Goal: Transaction & Acquisition: Purchase product/service

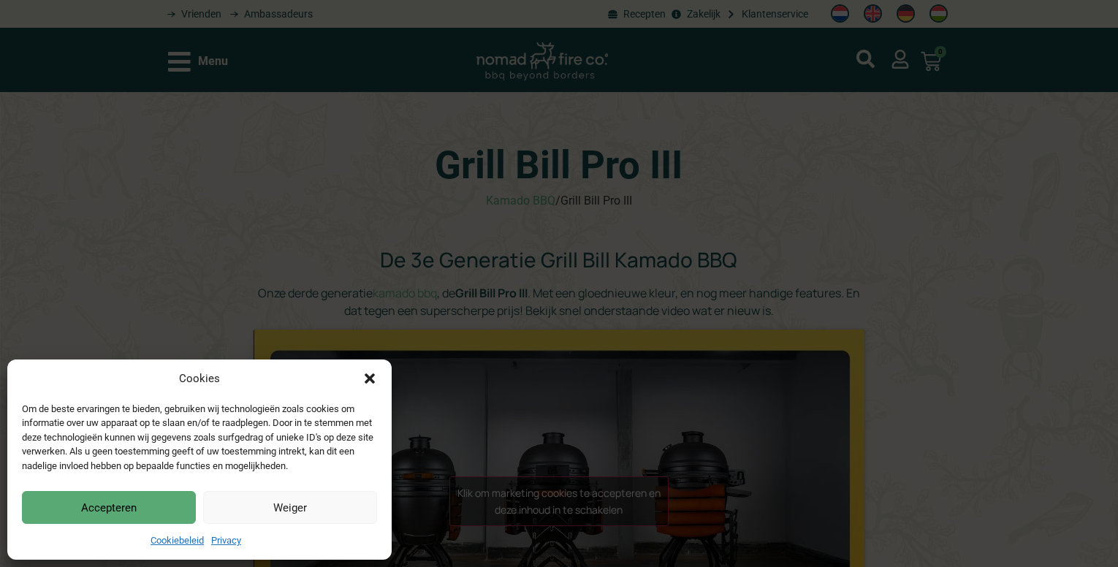
click at [373, 376] on icon "Dialog sluiten" at bounding box center [370, 378] width 10 height 10
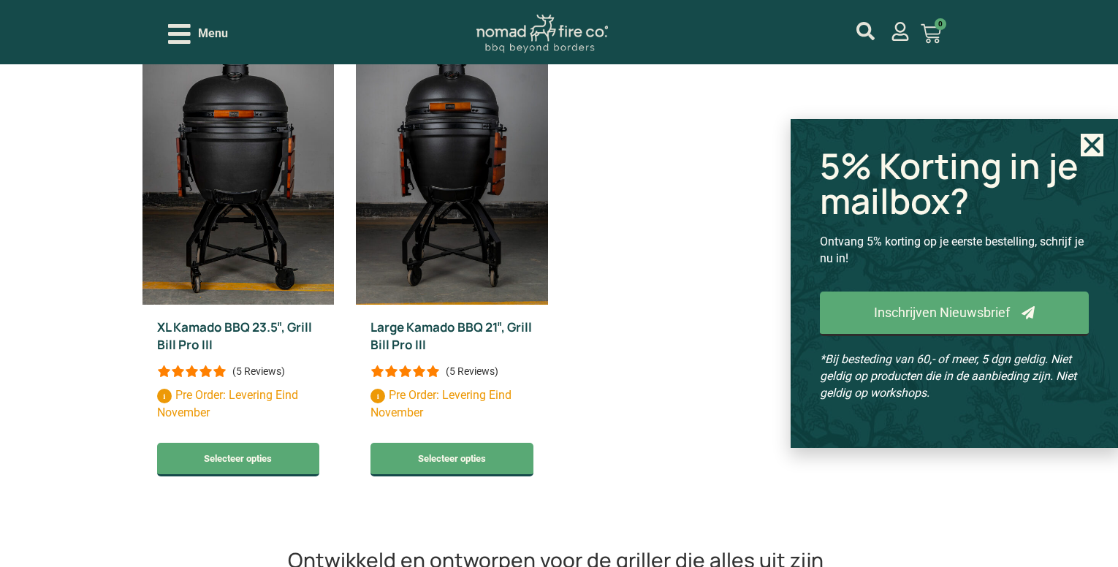
scroll to position [804, 0]
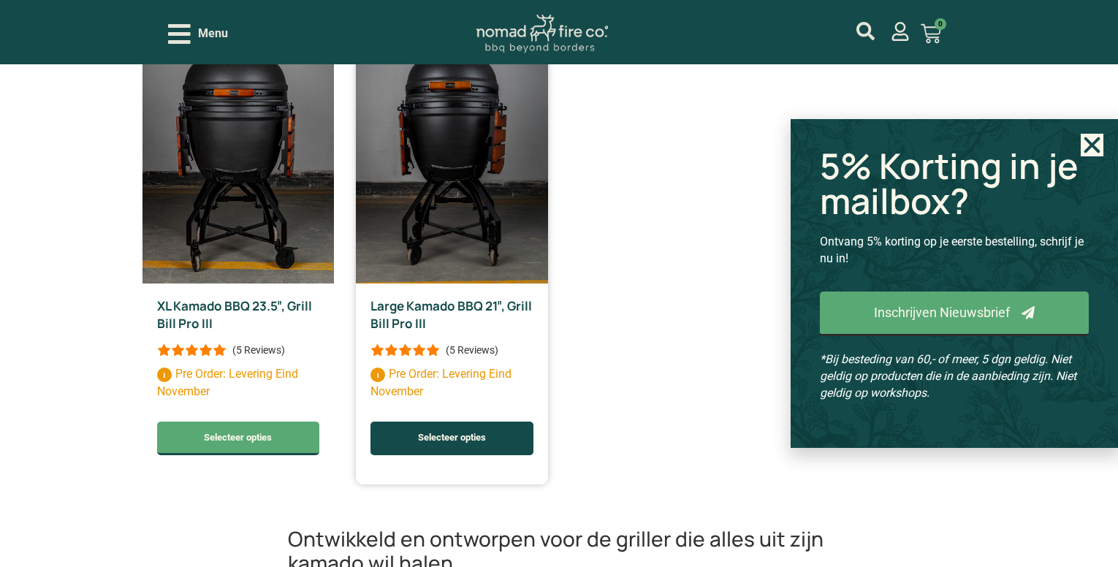
click at [474, 427] on link "Selecteer opties" at bounding box center [452, 439] width 163 height 34
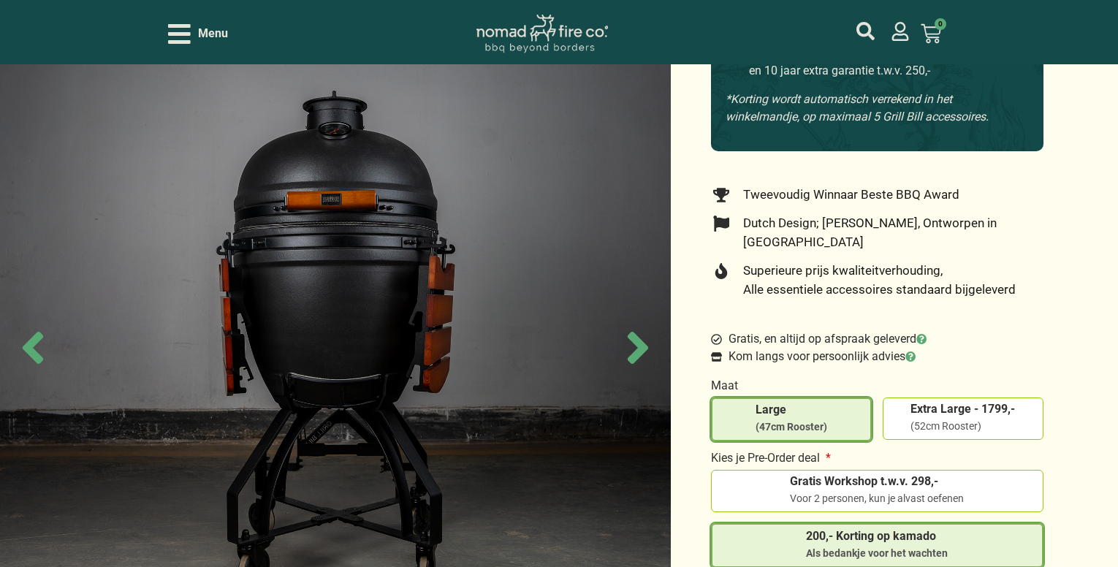
scroll to position [365, 0]
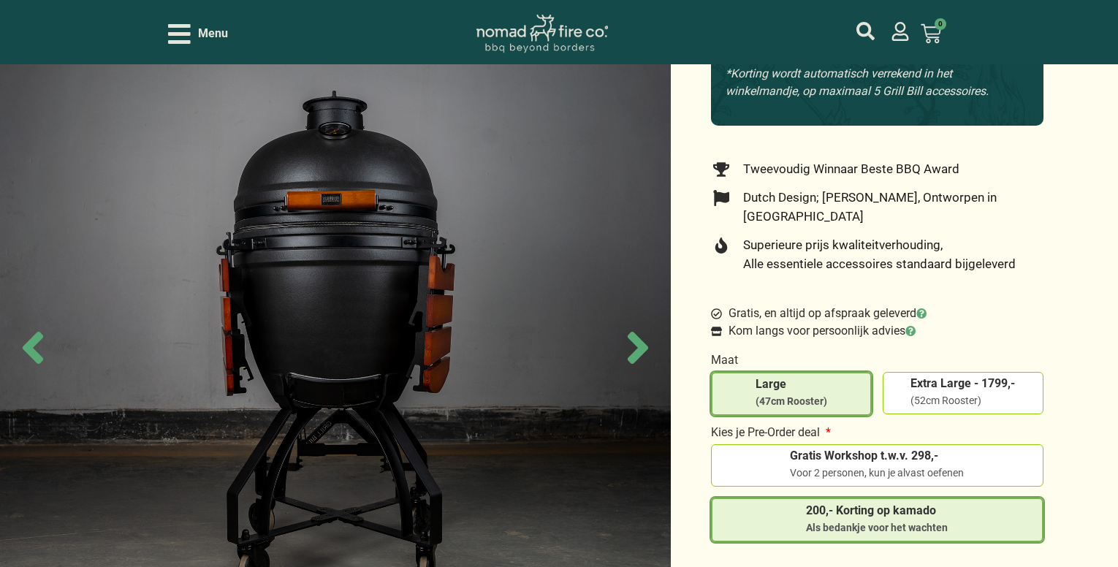
click at [848, 505] on span "200,- Korting op kamado" at bounding box center [877, 511] width 142 height 12
click at [0, 0] on input "200,- Korting op kamado Als bedankje voor het wachten" at bounding box center [0, 0] width 0 height 0
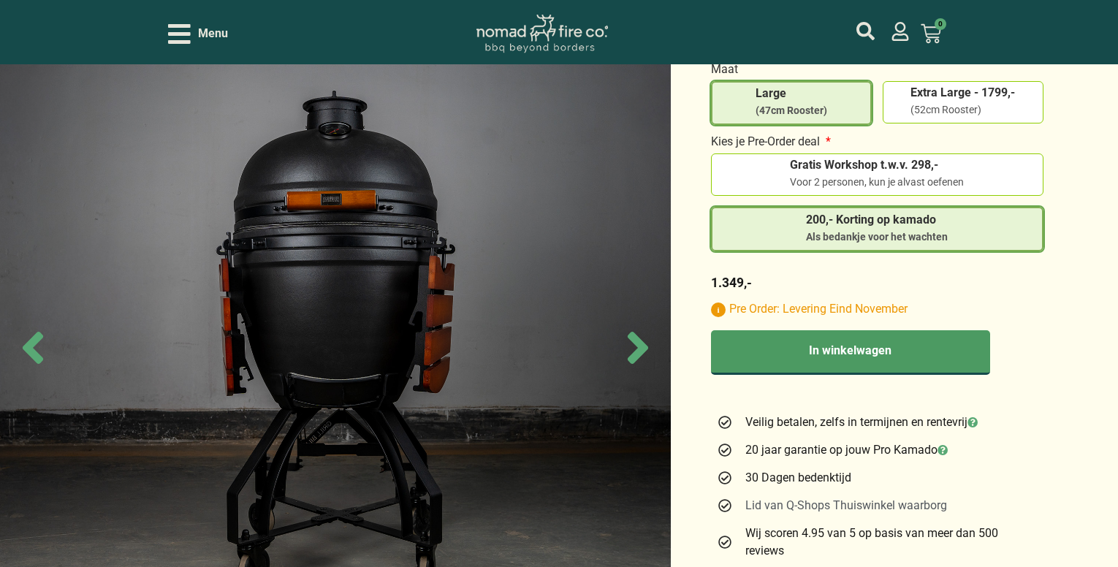
scroll to position [658, 0]
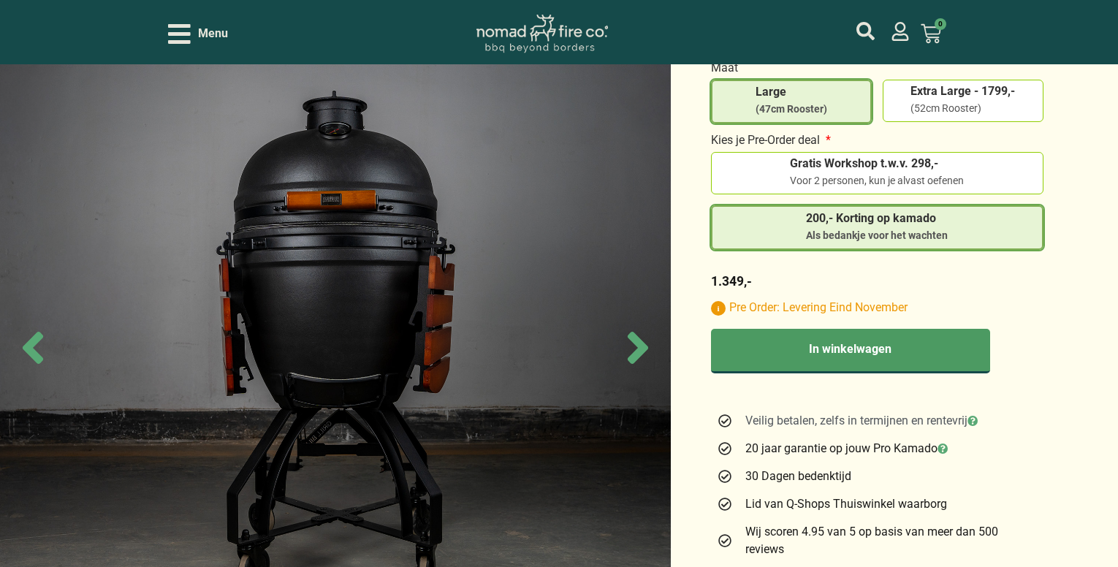
click at [978, 416] on icon at bounding box center [973, 421] width 10 height 10
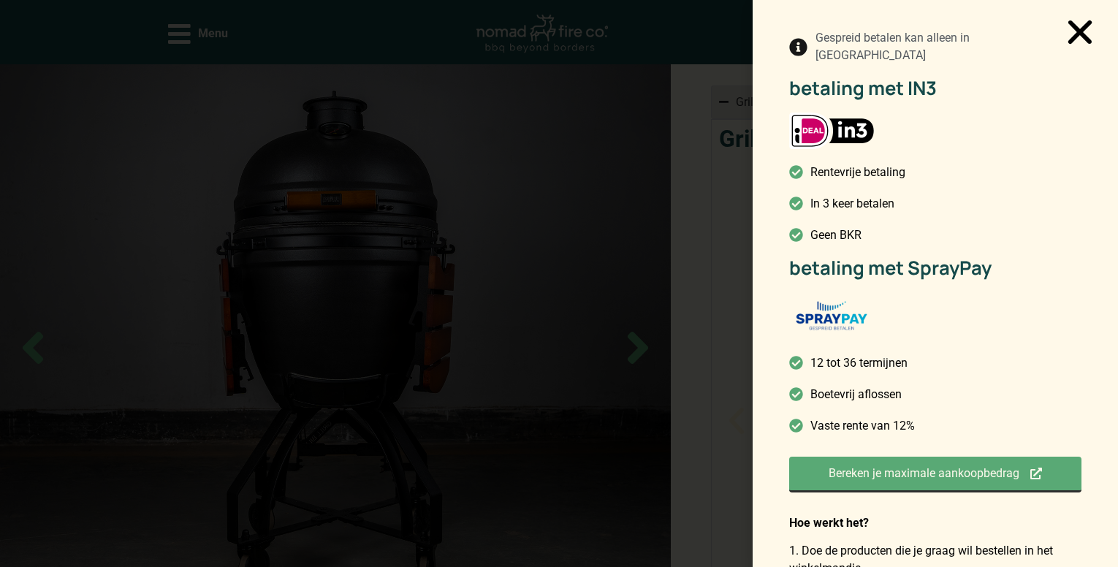
scroll to position [102, 0]
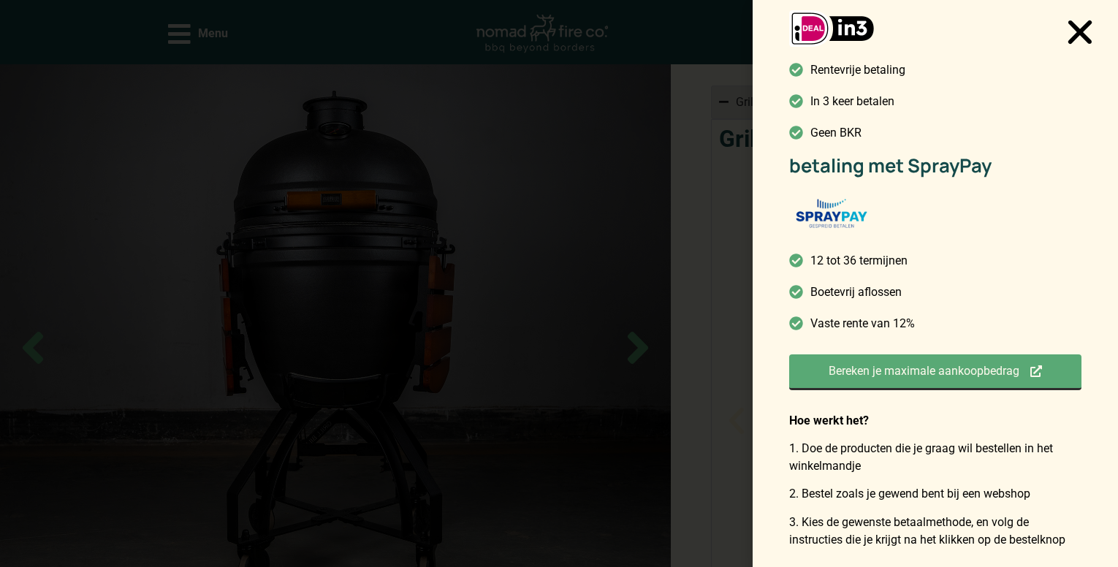
click at [1074, 31] on icon "Close" at bounding box center [1080, 32] width 34 height 34
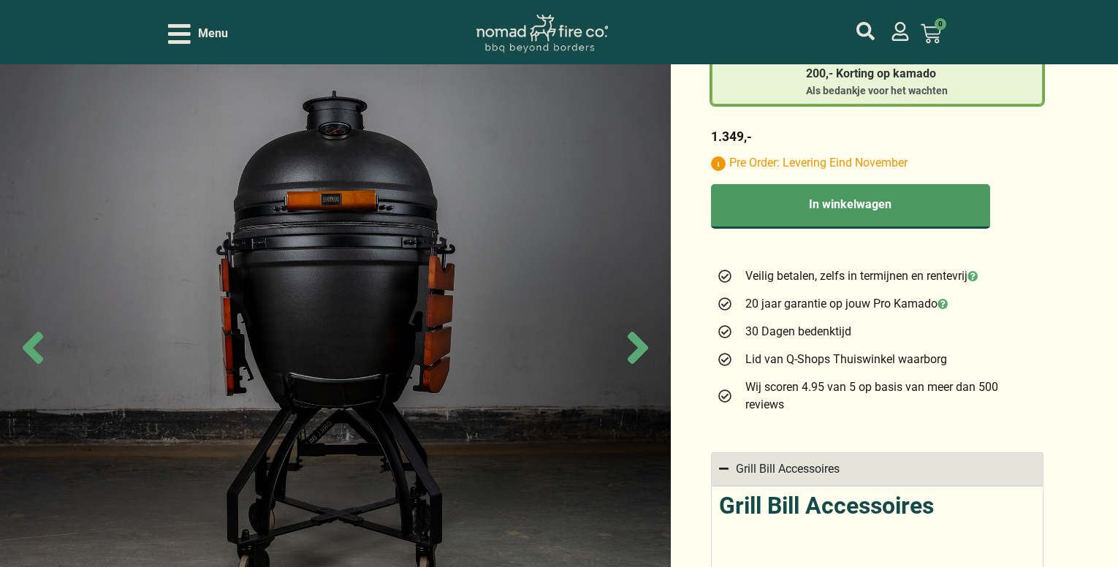
scroll to position [776, 0]
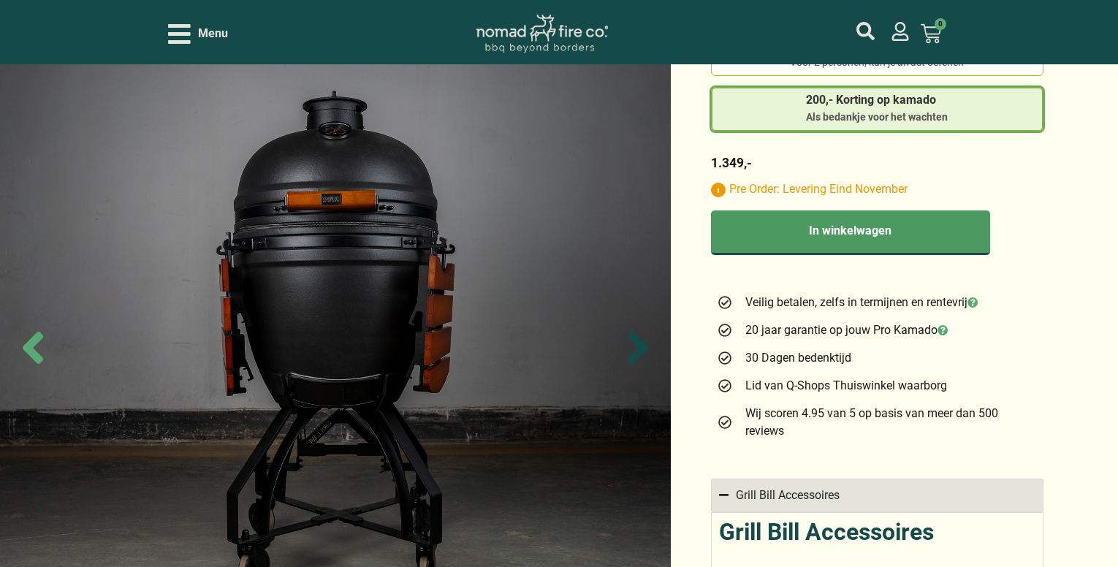
click at [639, 350] on icon "Next slide" at bounding box center [638, 348] width 20 height 32
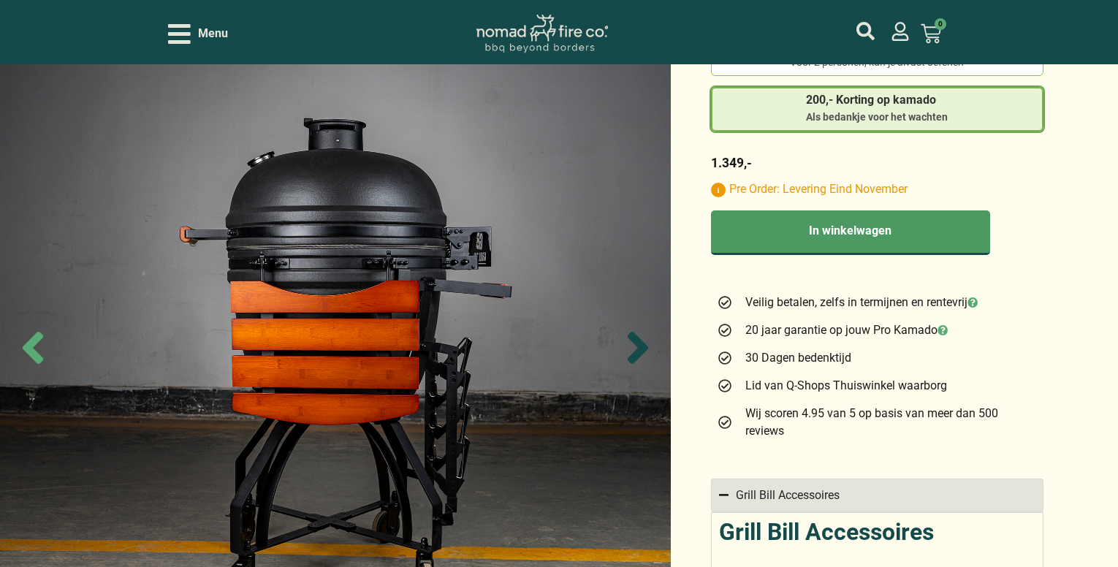
click at [639, 350] on icon "Next slide" at bounding box center [638, 348] width 20 height 32
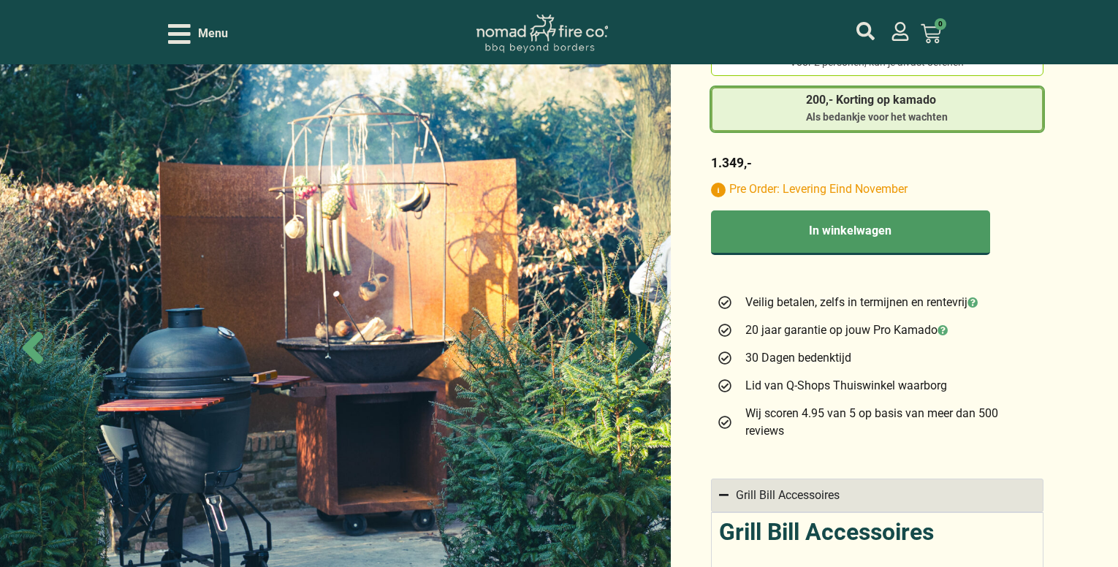
click at [639, 350] on icon "Next slide" at bounding box center [638, 348] width 20 height 32
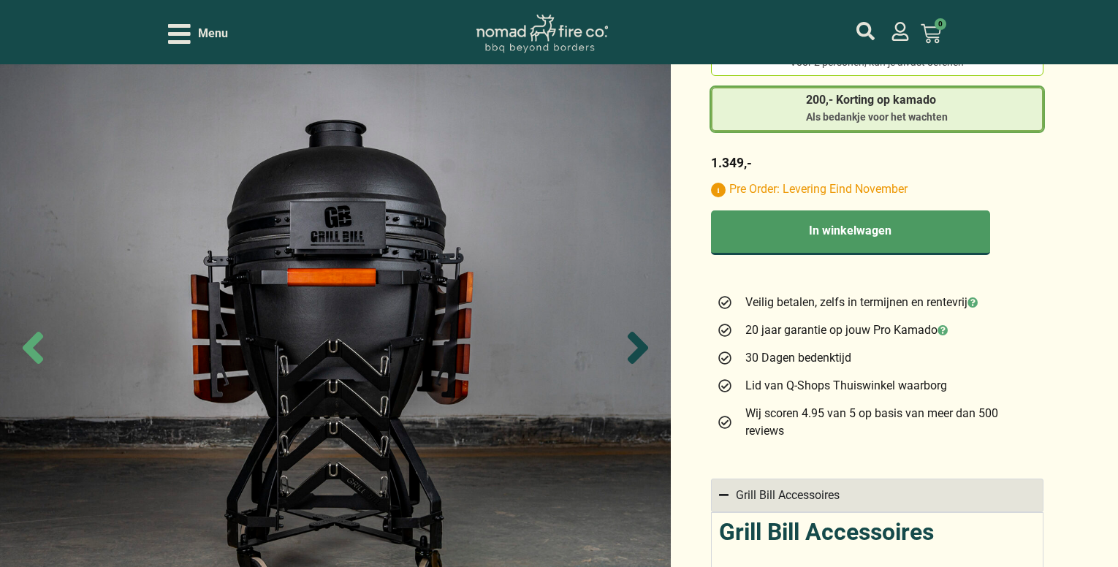
click at [639, 350] on icon "Next slide" at bounding box center [638, 348] width 20 height 32
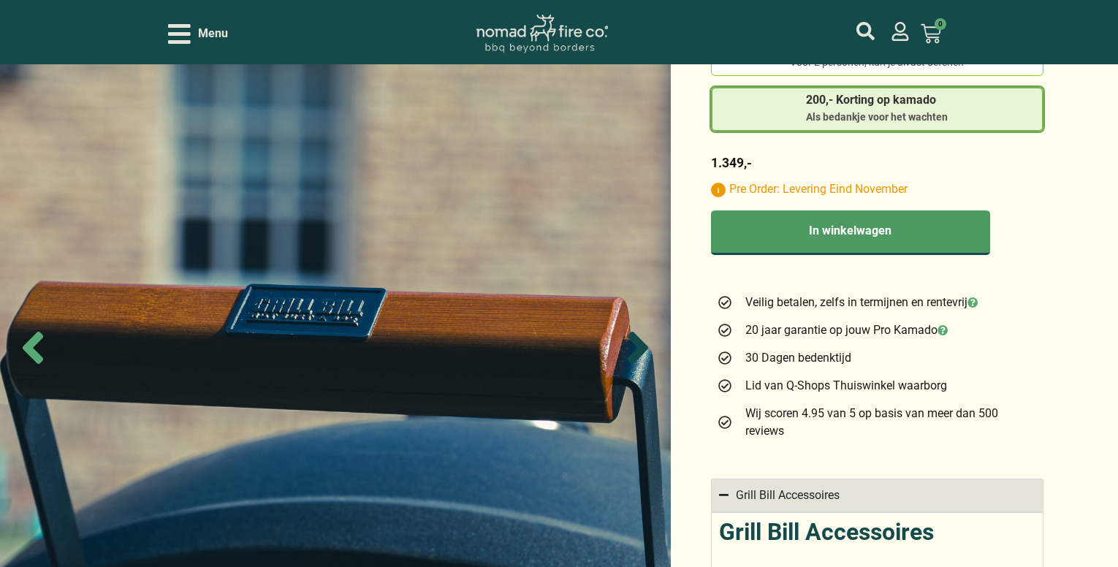
click at [639, 350] on icon "Next slide" at bounding box center [638, 348] width 20 height 32
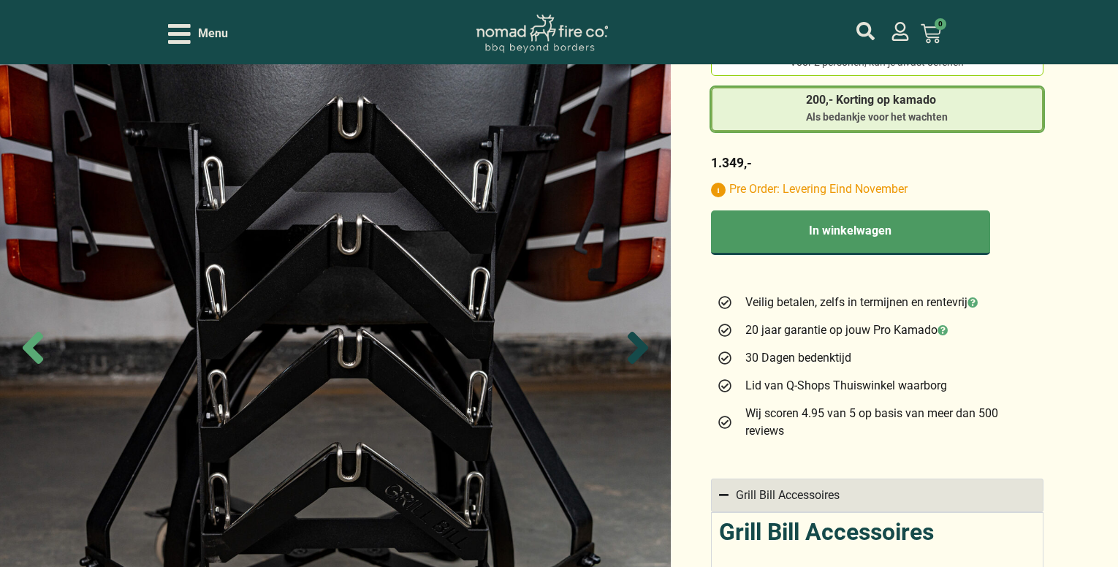
click at [639, 350] on icon "Next slide" at bounding box center [638, 348] width 20 height 32
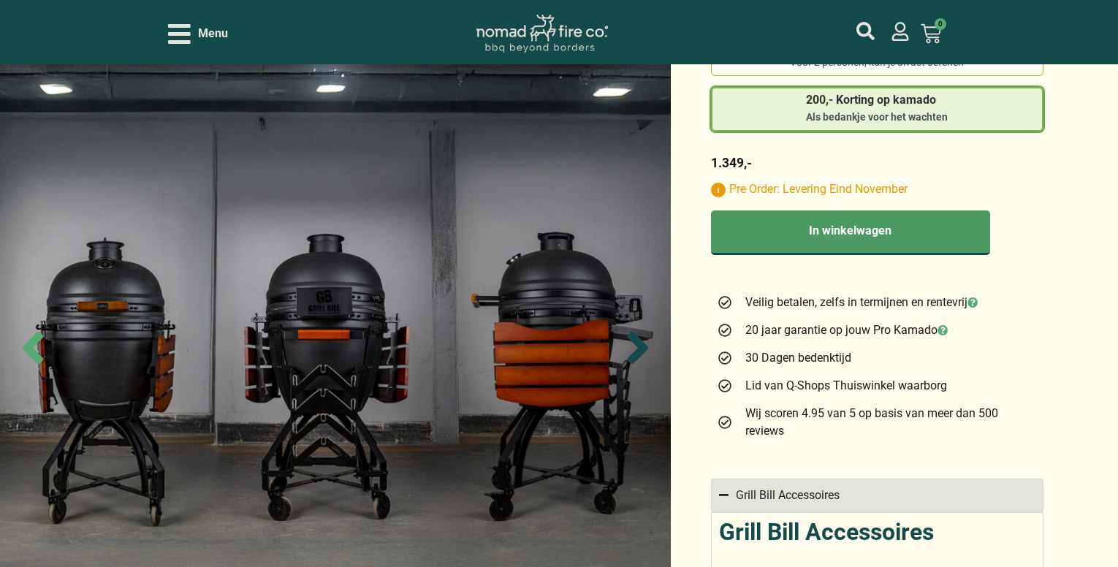
click at [639, 350] on icon "Next slide" at bounding box center [638, 348] width 20 height 32
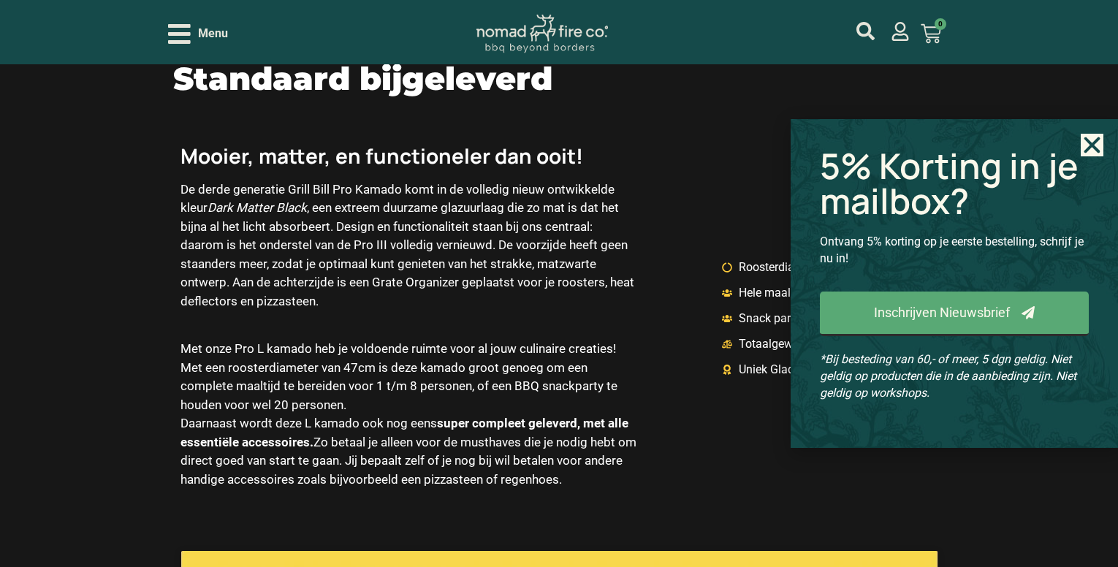
scroll to position [2092, 0]
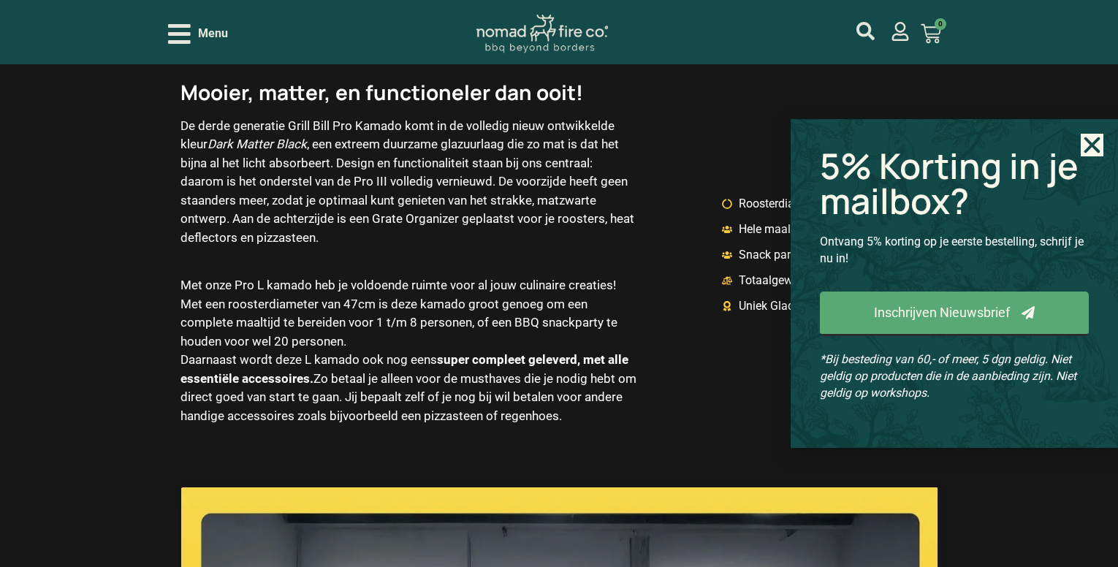
click at [1098, 134] on icon "Close" at bounding box center [1092, 145] width 23 height 23
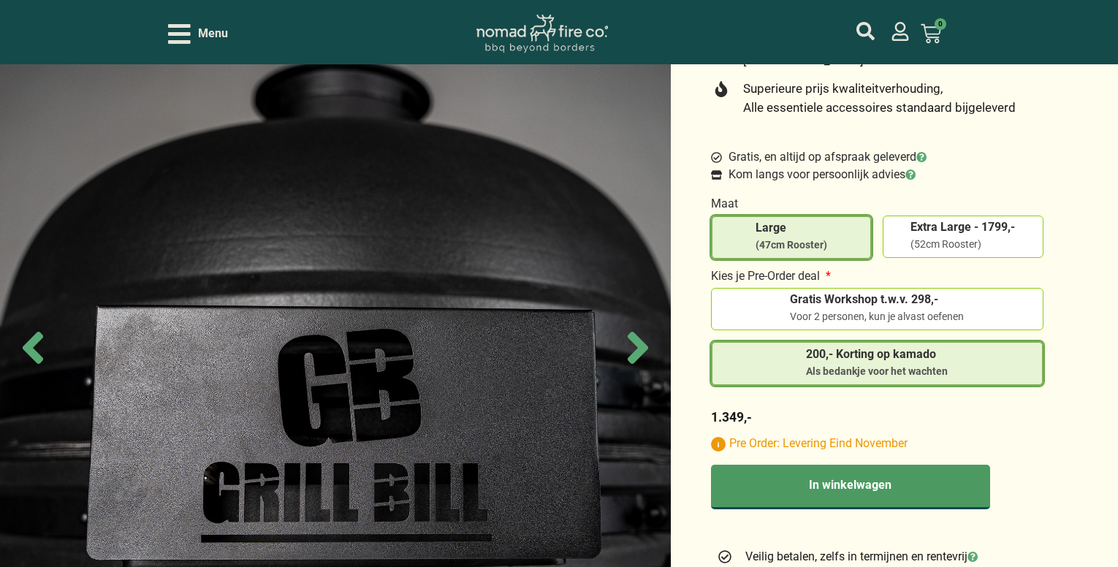
scroll to position [804, 0]
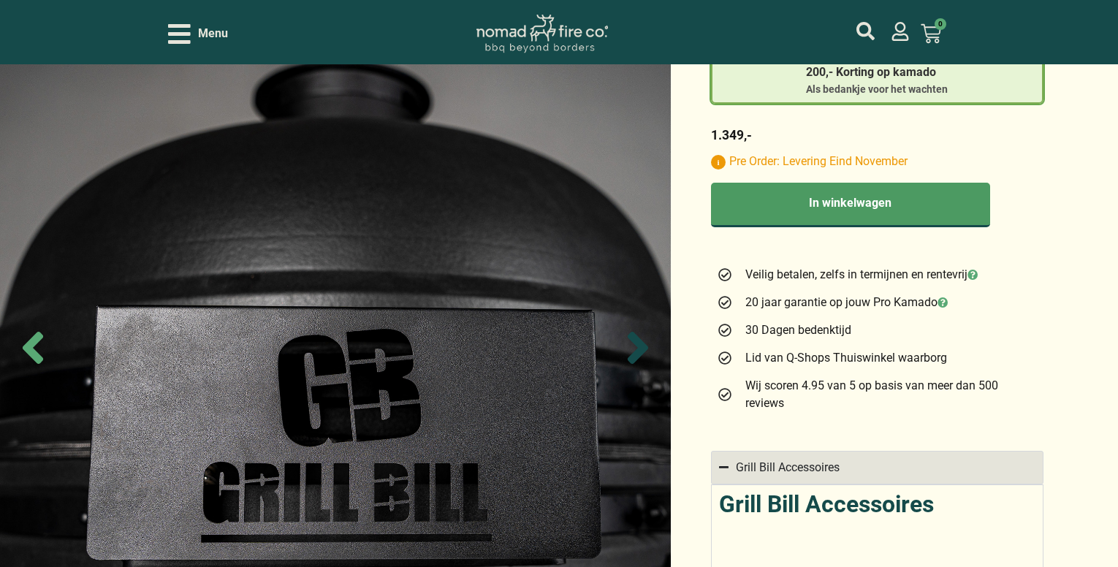
click at [639, 342] on icon "Next slide" at bounding box center [638, 348] width 20 height 32
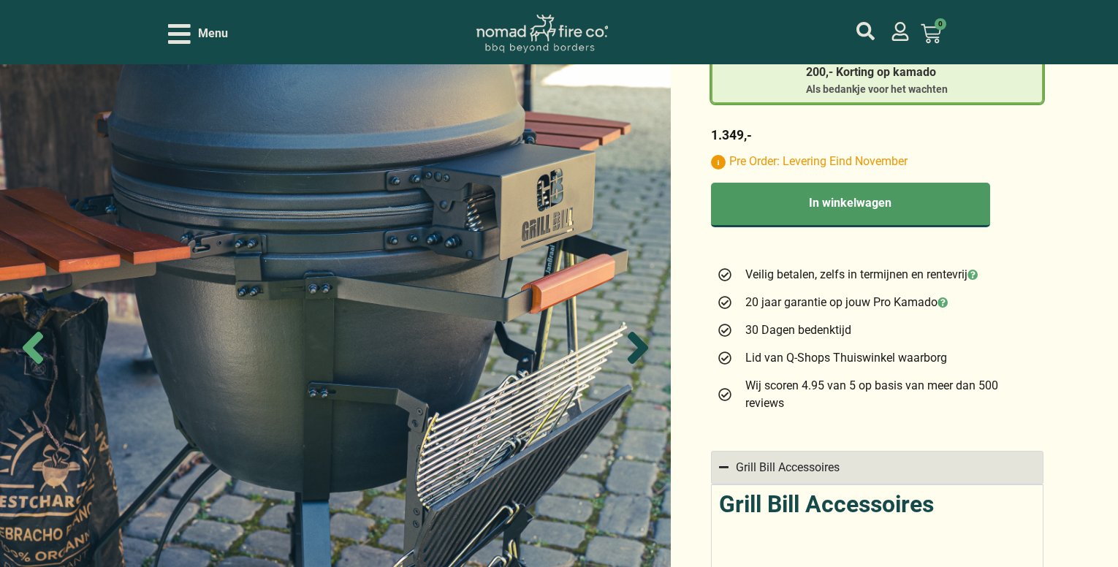
click at [642, 348] on icon "Next slide" at bounding box center [638, 348] width 20 height 32
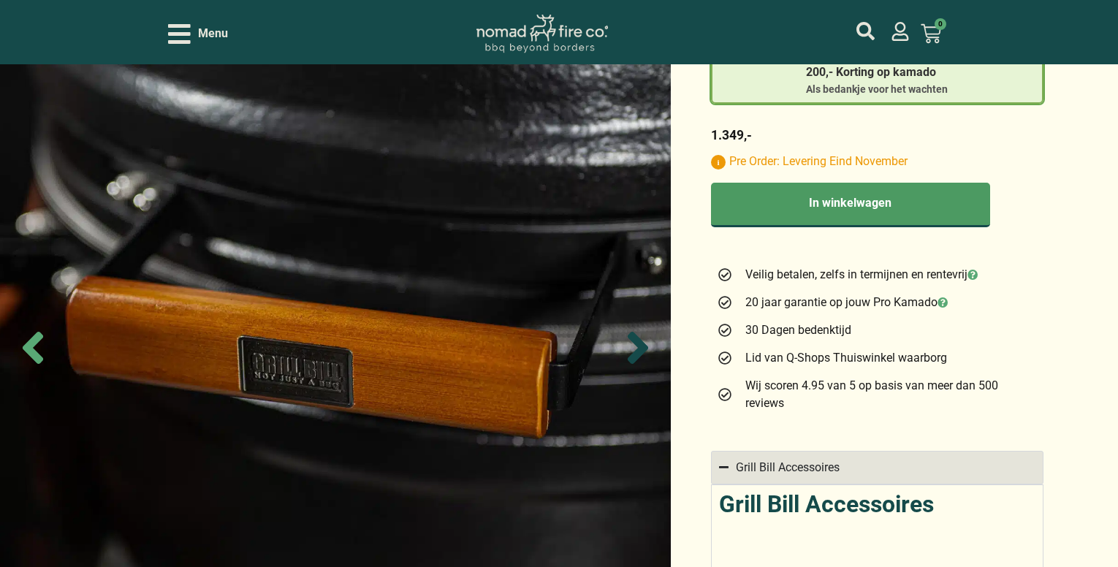
click at [642, 348] on icon "Next slide" at bounding box center [638, 348] width 20 height 32
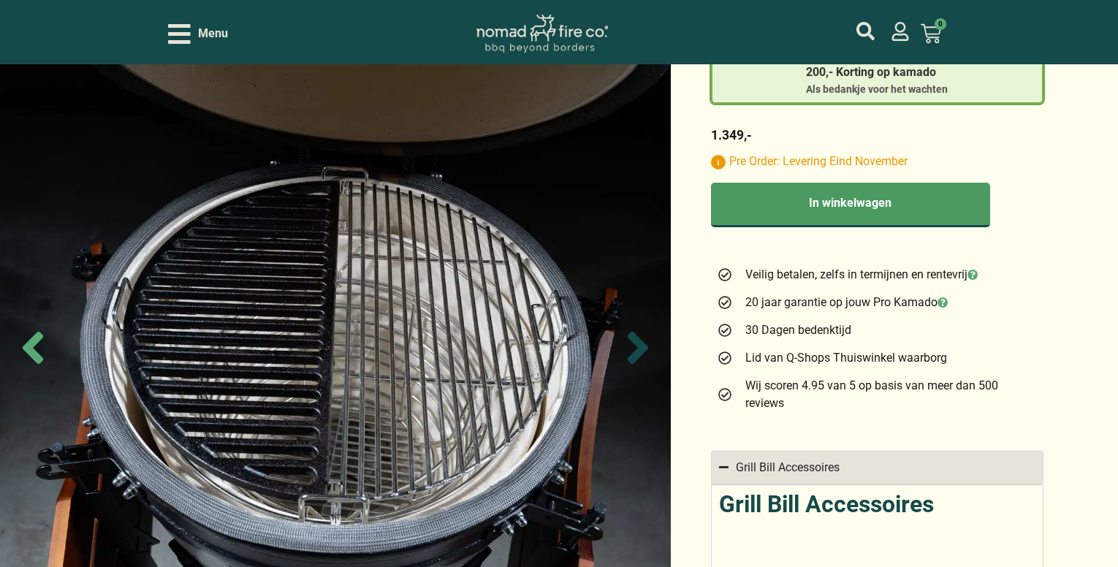
click at [642, 348] on icon "Next slide" at bounding box center [638, 348] width 20 height 32
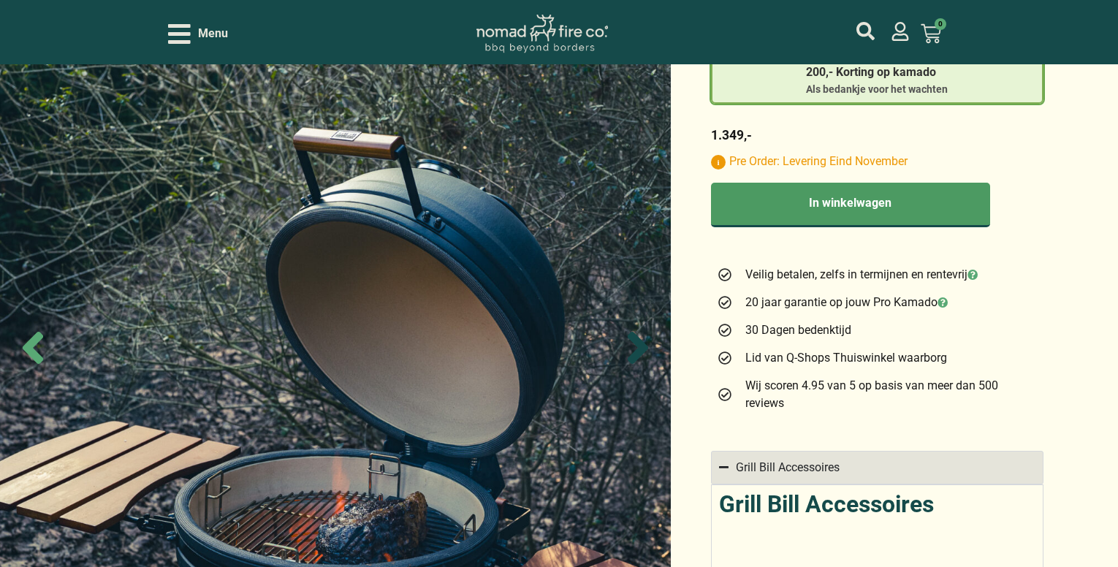
click at [642, 348] on icon "Next slide" at bounding box center [638, 348] width 20 height 32
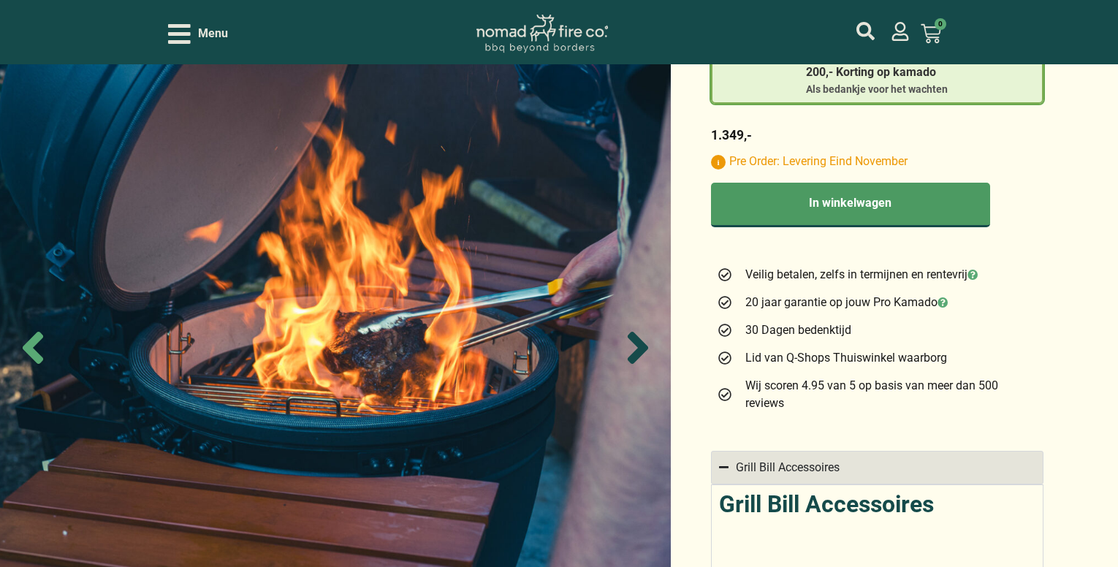
click at [642, 348] on icon "Next slide" at bounding box center [638, 348] width 20 height 32
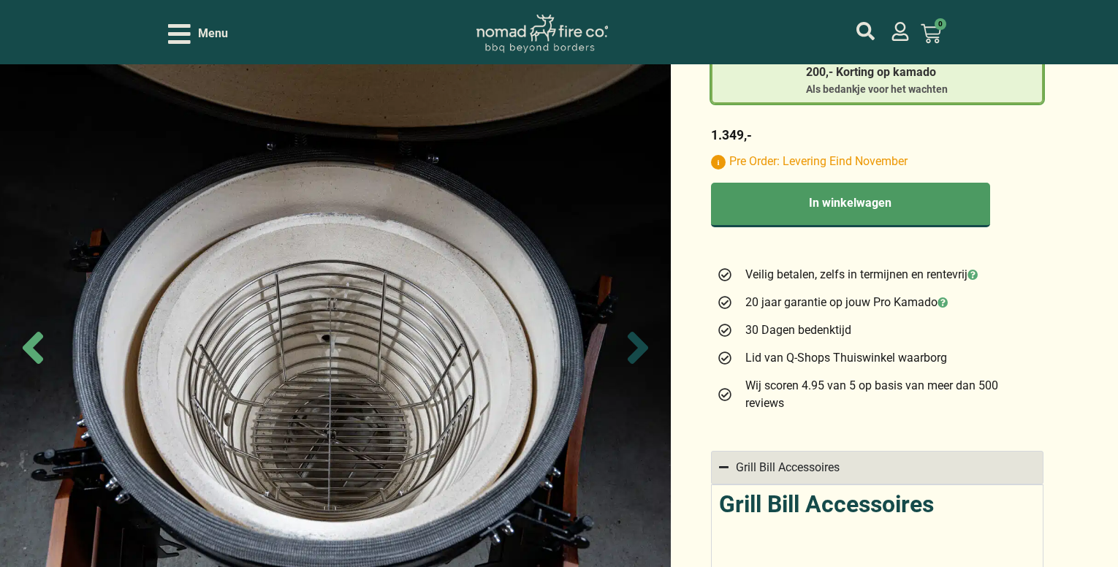
click at [642, 348] on icon "Next slide" at bounding box center [638, 348] width 20 height 32
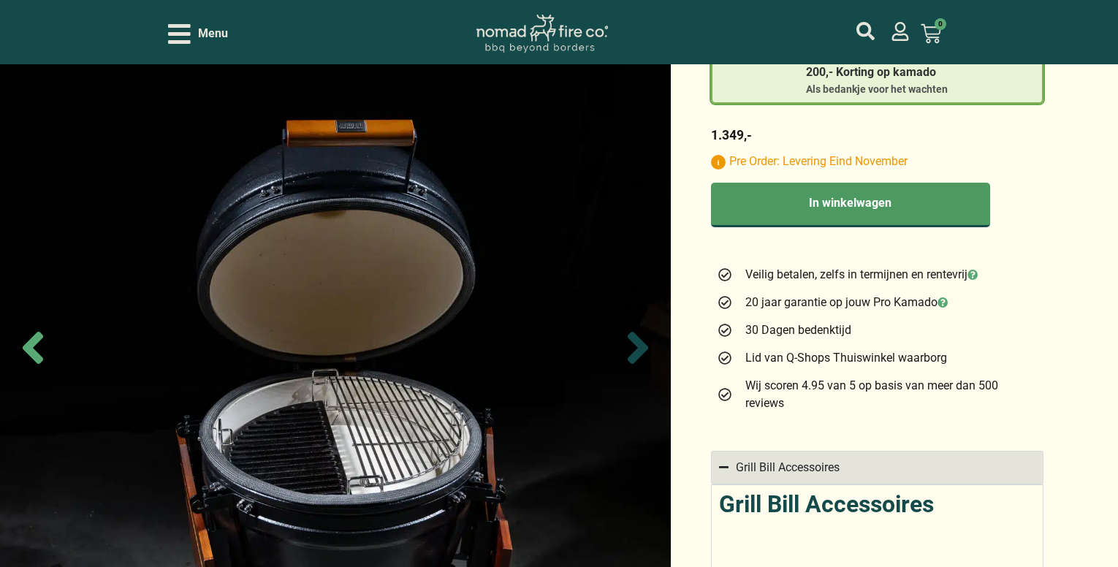
click at [642, 348] on icon "Next slide" at bounding box center [638, 348] width 20 height 32
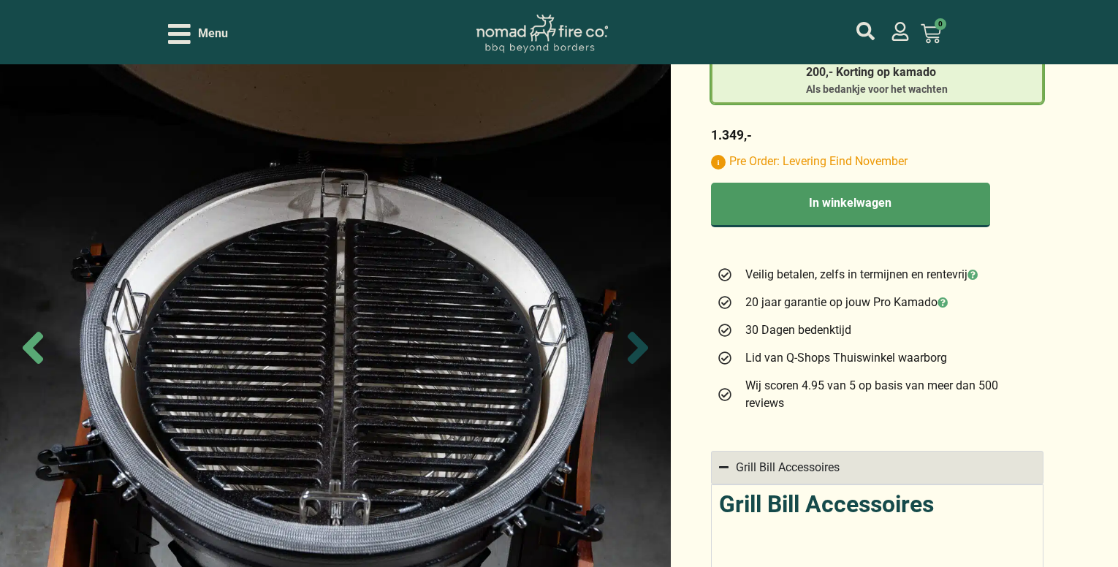
click at [642, 348] on icon "Next slide" at bounding box center [638, 348] width 20 height 32
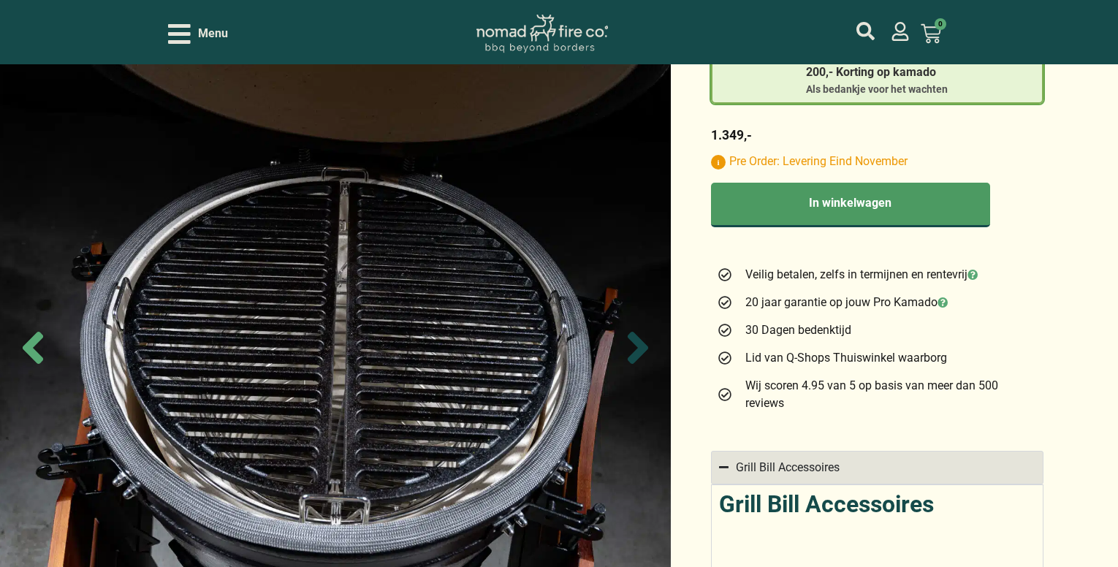
click at [642, 348] on icon "Next slide" at bounding box center [638, 348] width 20 height 32
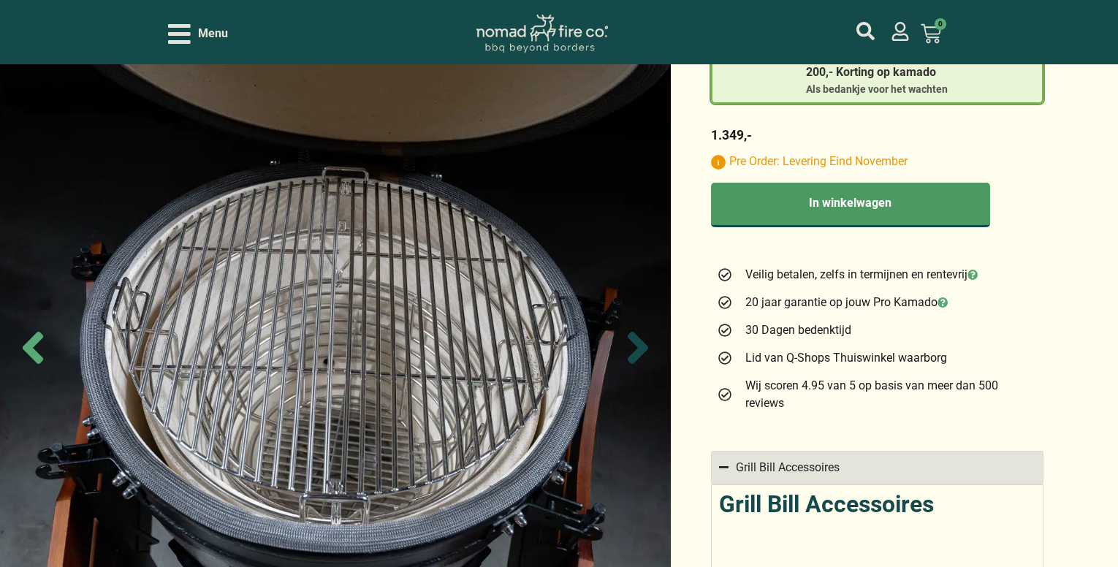
click at [642, 348] on icon "Next slide" at bounding box center [638, 348] width 20 height 32
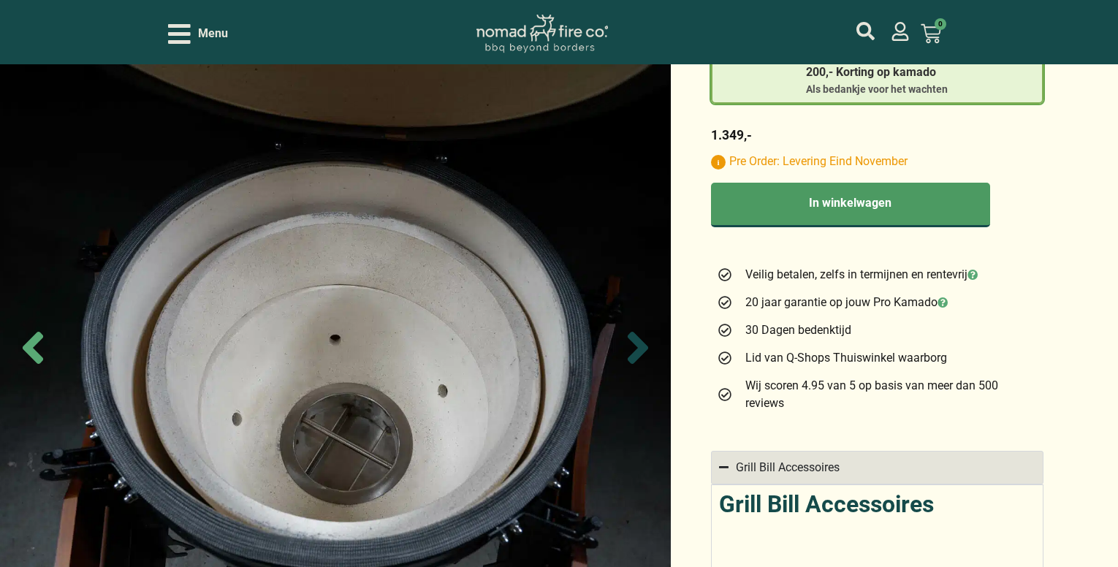
click at [642, 348] on icon "Next slide" at bounding box center [638, 348] width 20 height 32
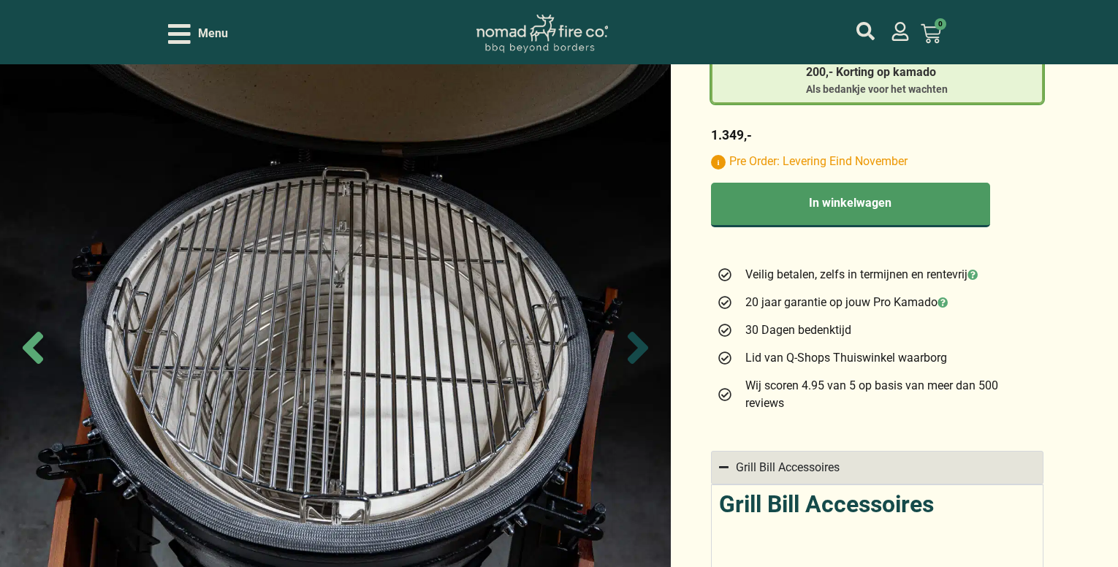
click at [642, 348] on icon "Next slide" at bounding box center [638, 348] width 20 height 32
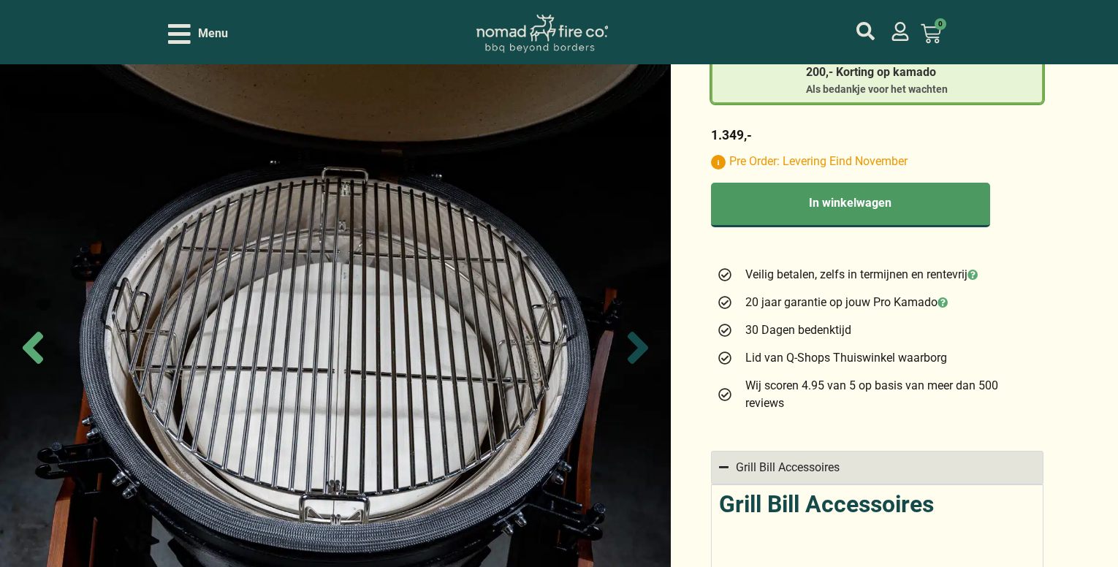
click at [642, 348] on icon "Next slide" at bounding box center [638, 348] width 20 height 32
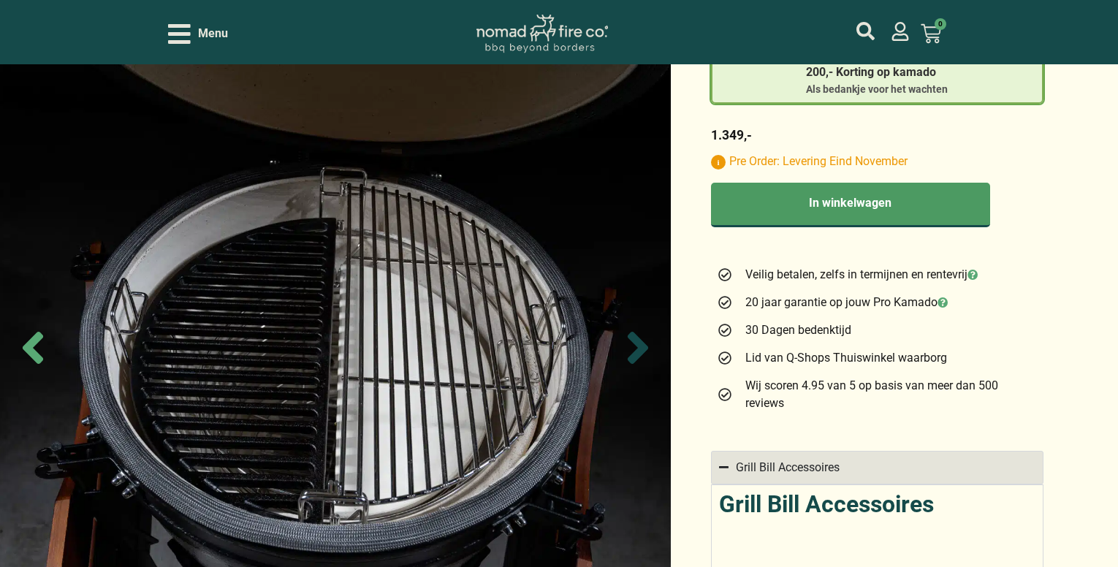
click at [642, 348] on icon "Next slide" at bounding box center [638, 348] width 20 height 32
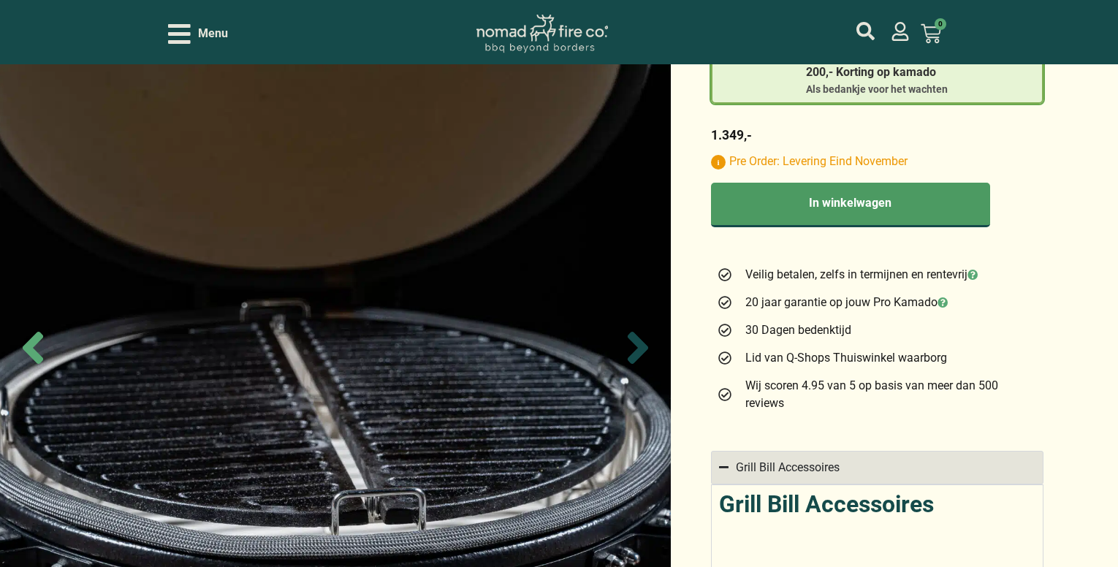
click at [642, 348] on icon "Next slide" at bounding box center [638, 348] width 20 height 32
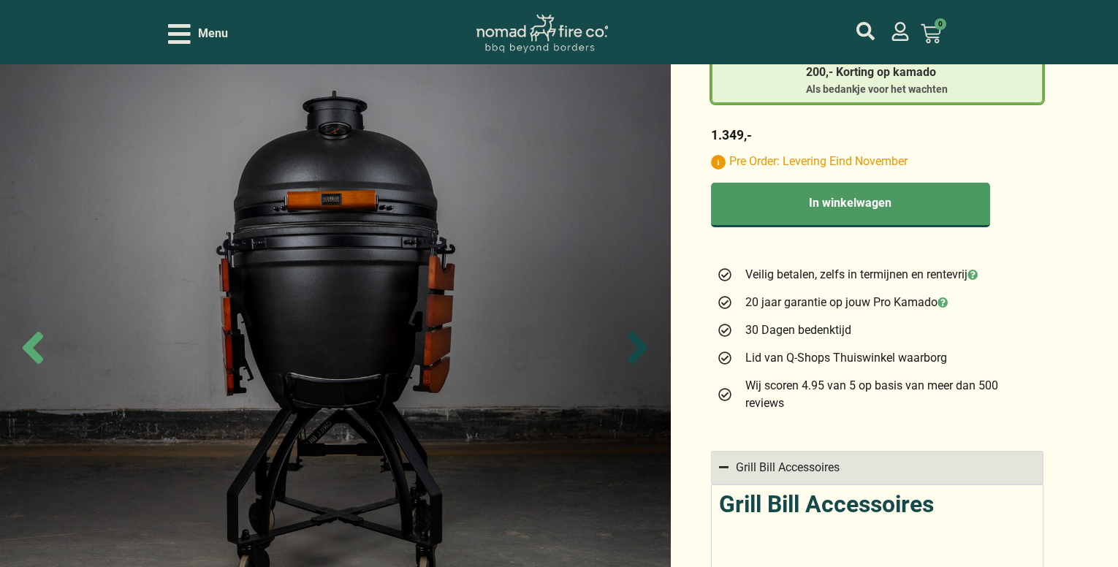
click at [642, 348] on icon "Next slide" at bounding box center [638, 348] width 20 height 32
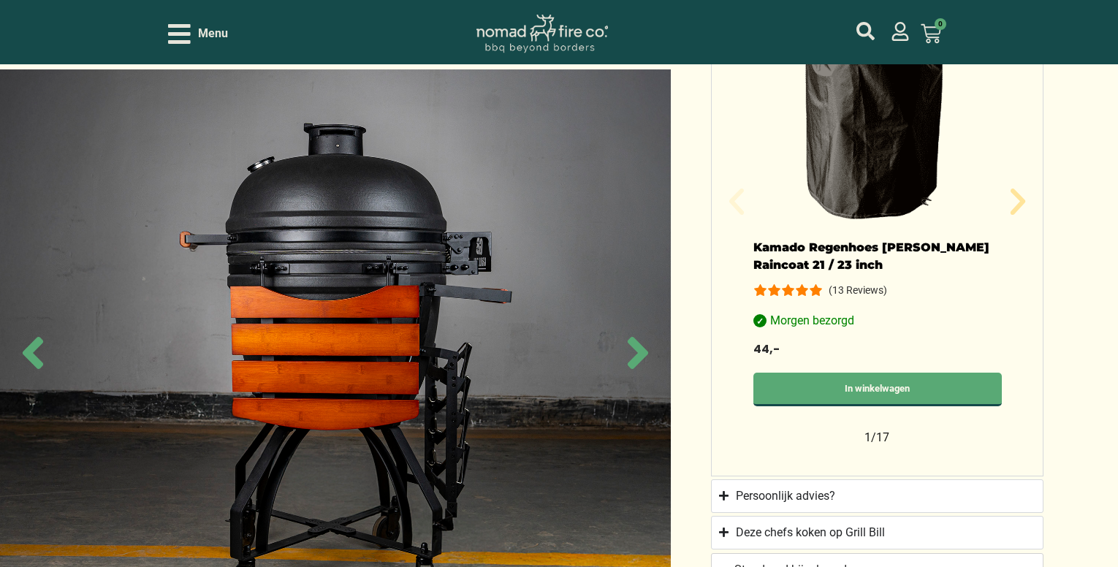
scroll to position [1608, 0]
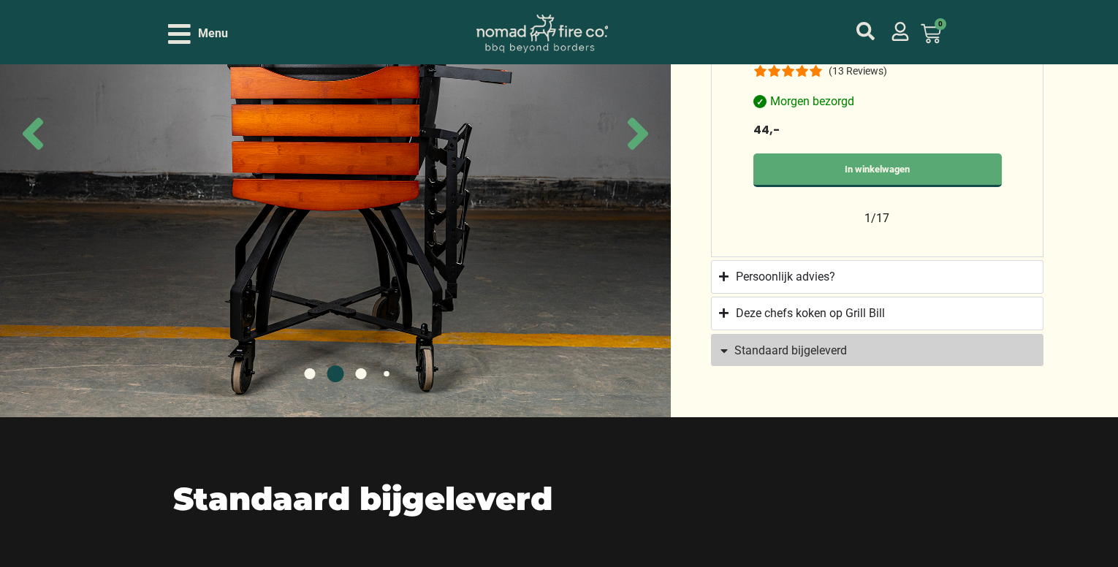
click at [724, 334] on link "Standaard bijgeleverd" at bounding box center [877, 350] width 333 height 32
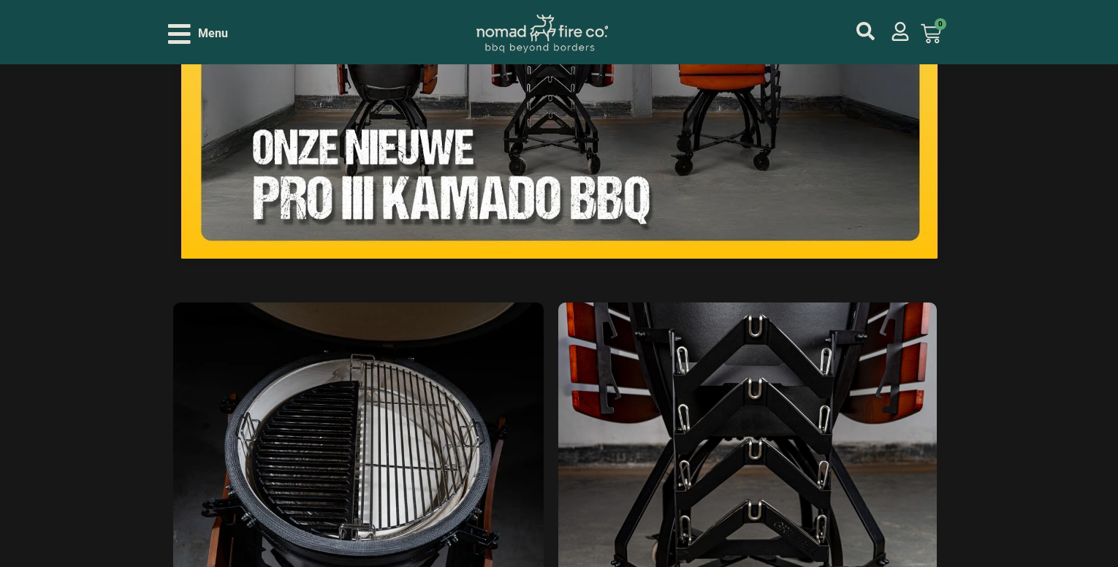
scroll to position [2737, 0]
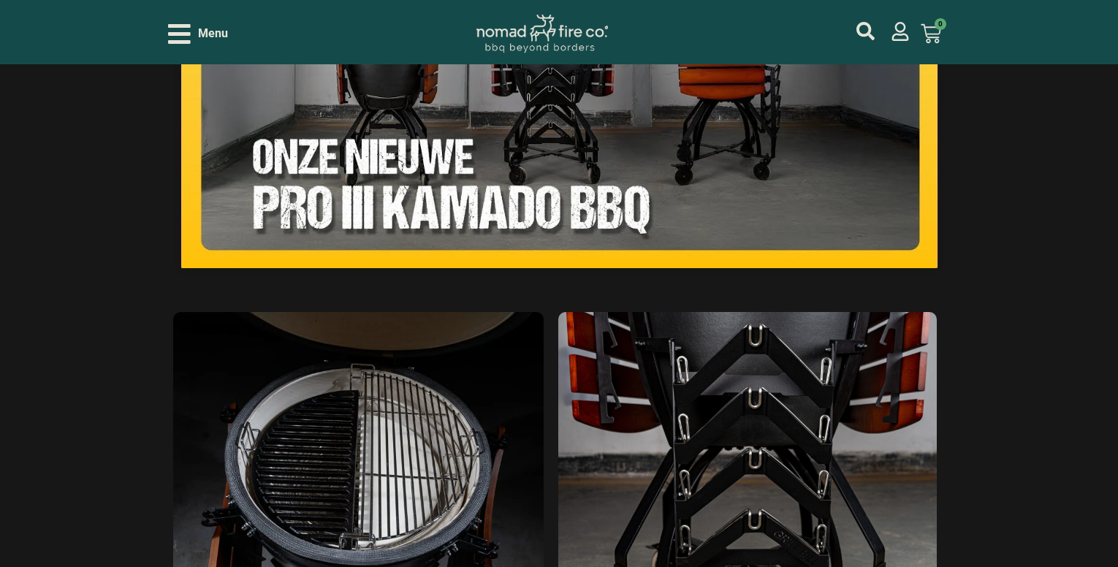
click at [727, 403] on img at bounding box center [747, 458] width 379 height 292
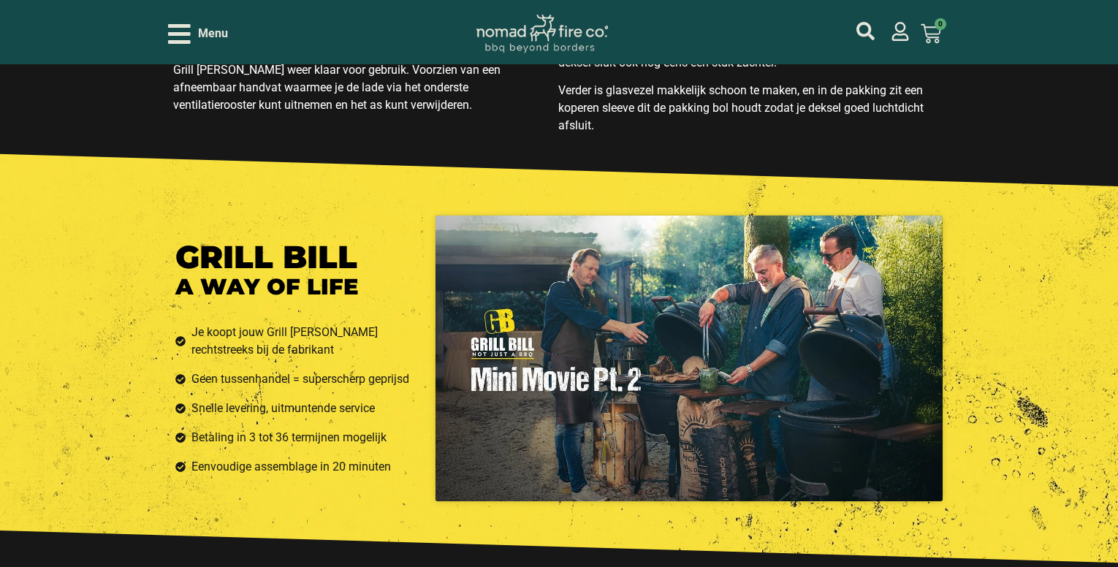
scroll to position [4637, 0]
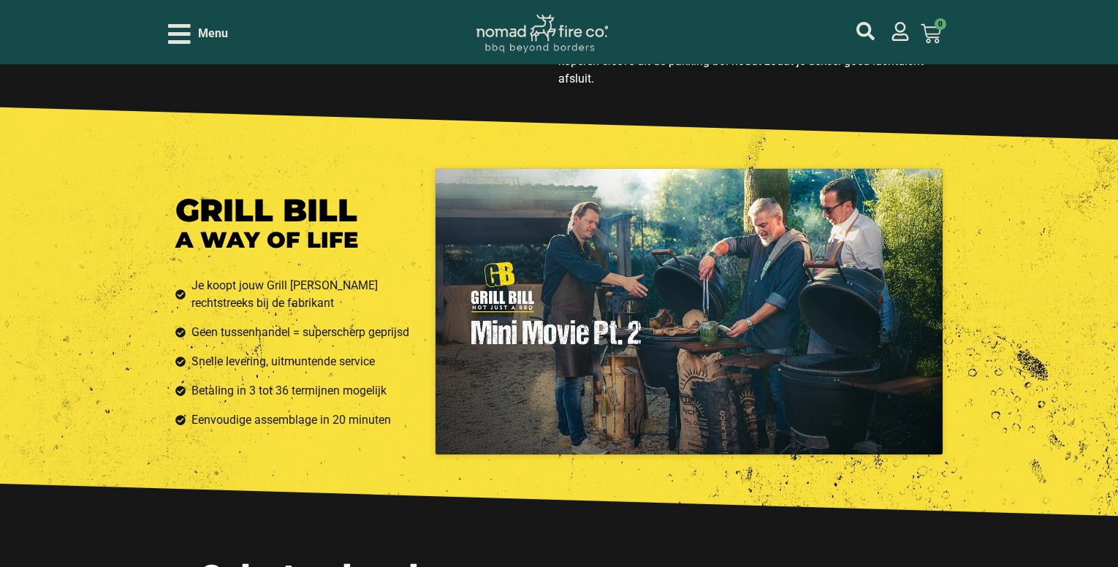
click at [676, 316] on div at bounding box center [689, 311] width 507 height 285
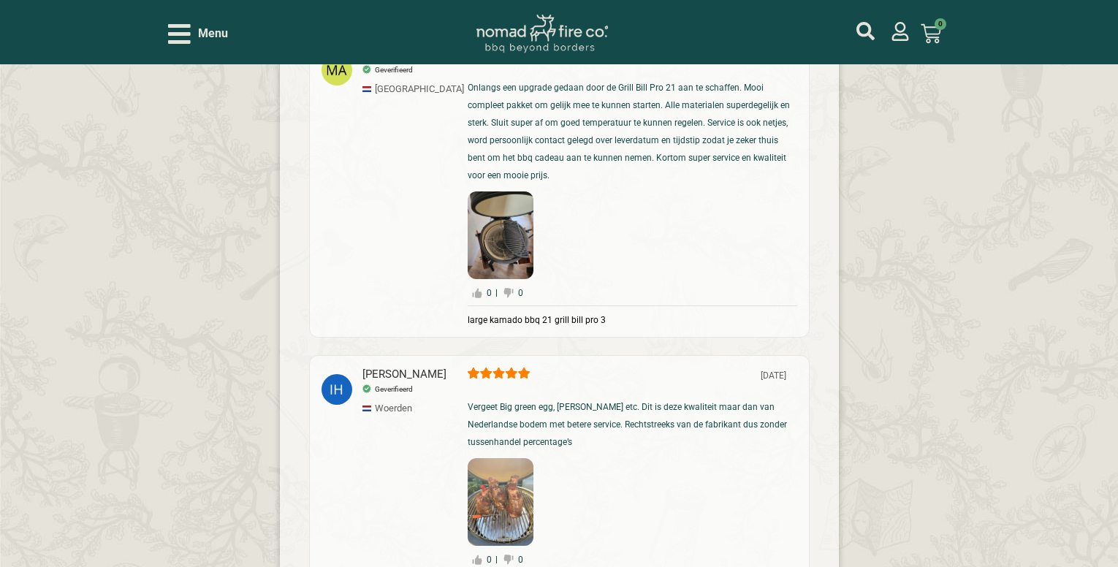
scroll to position [8583, 0]
